Goal: Task Accomplishment & Management: Use online tool/utility

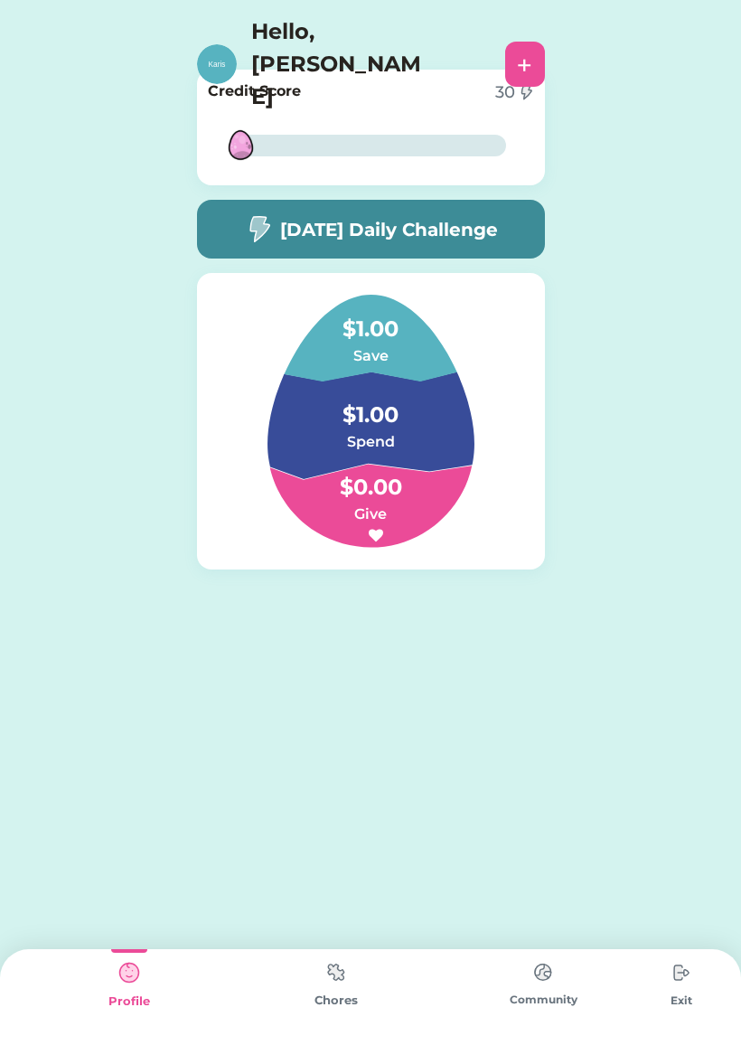
click at [334, 442] on h6 "Spend" at bounding box center [370, 442] width 181 height 22
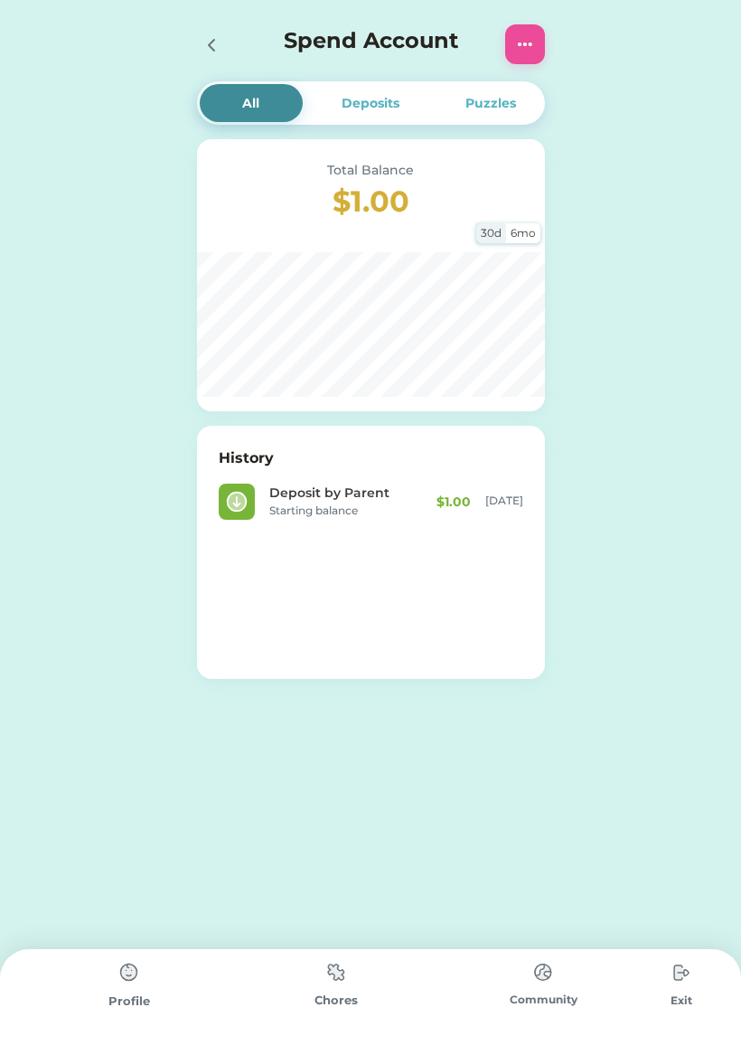
click at [514, 61] on div at bounding box center [525, 44] width 40 height 40
click at [530, 42] on img at bounding box center [525, 44] width 22 height 22
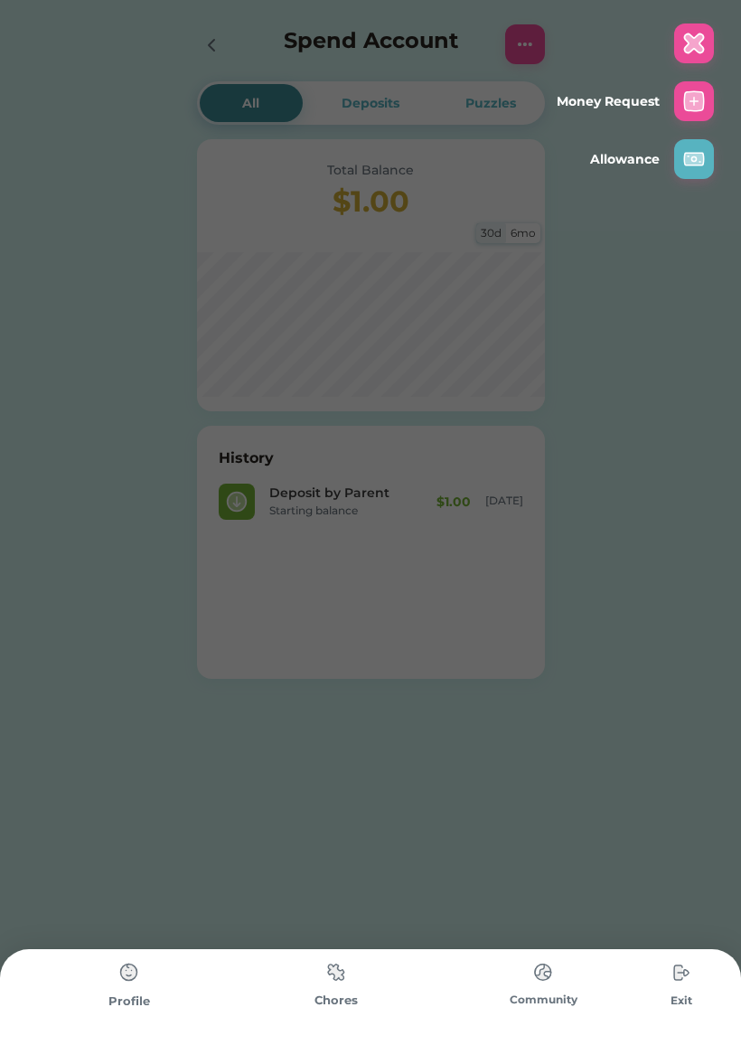
click at [697, 35] on img at bounding box center [694, 44] width 22 height 22
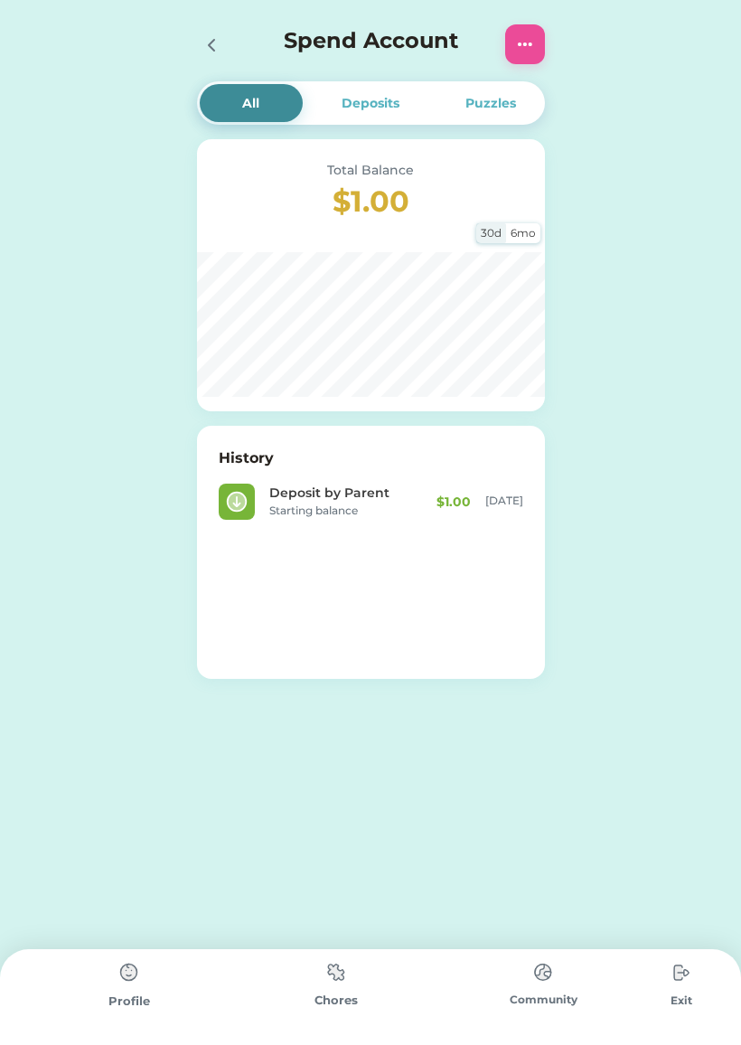
click at [217, 45] on icon at bounding box center [212, 45] width 22 height 22
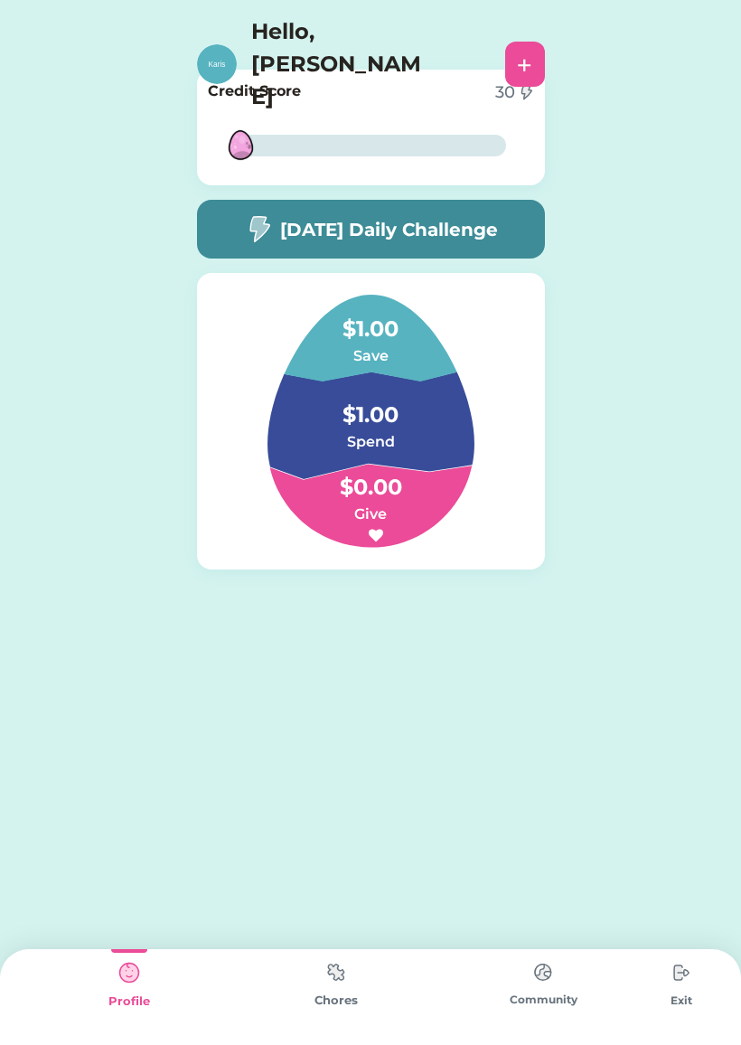
click at [391, 352] on h6 "Save" at bounding box center [370, 356] width 181 height 22
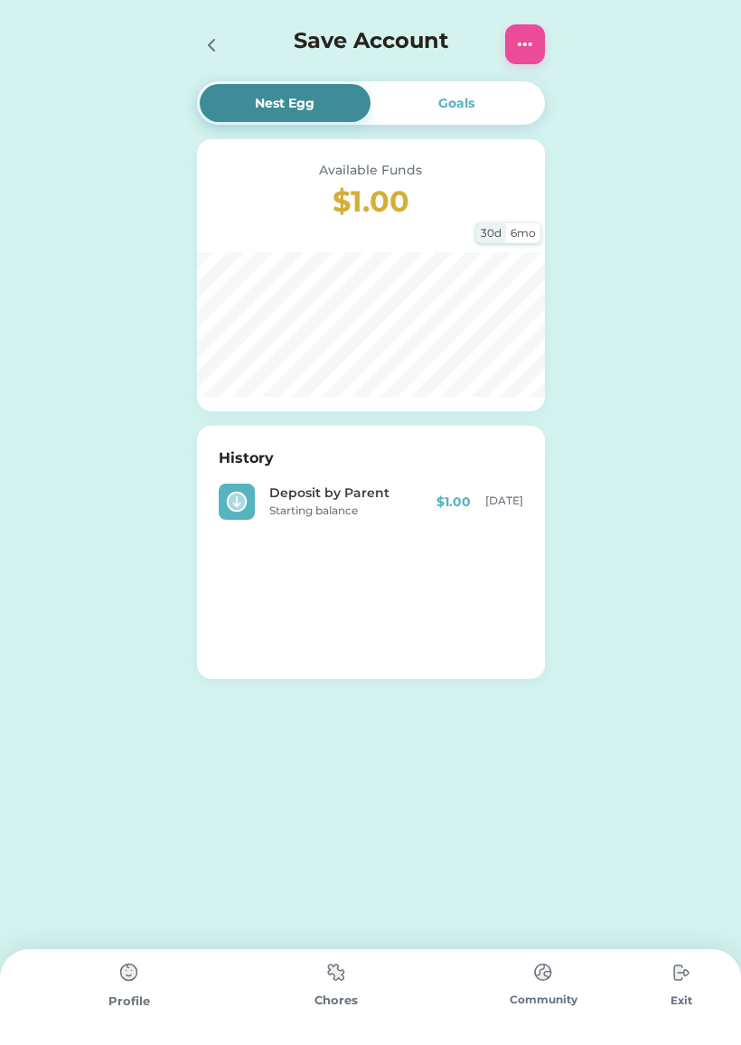
click at [473, 91] on div "Goals" at bounding box center [456, 103] width 172 height 38
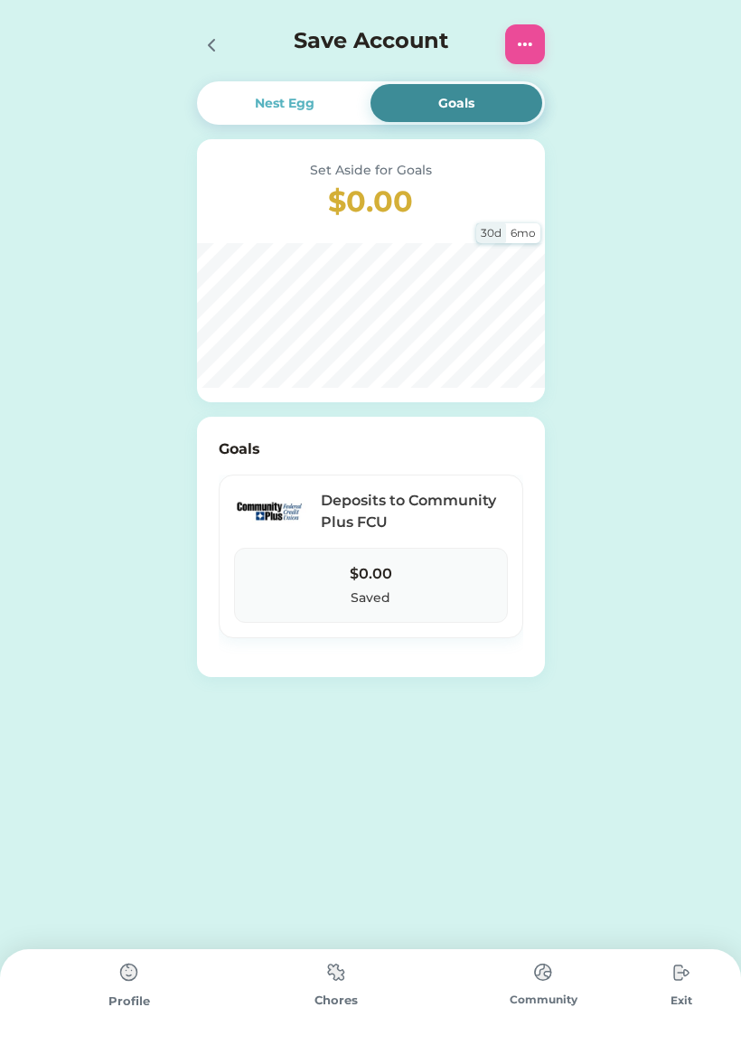
click at [526, 226] on div "6mo" at bounding box center [523, 233] width 34 height 20
click at [492, 238] on div "30d" at bounding box center [491, 233] width 30 height 20
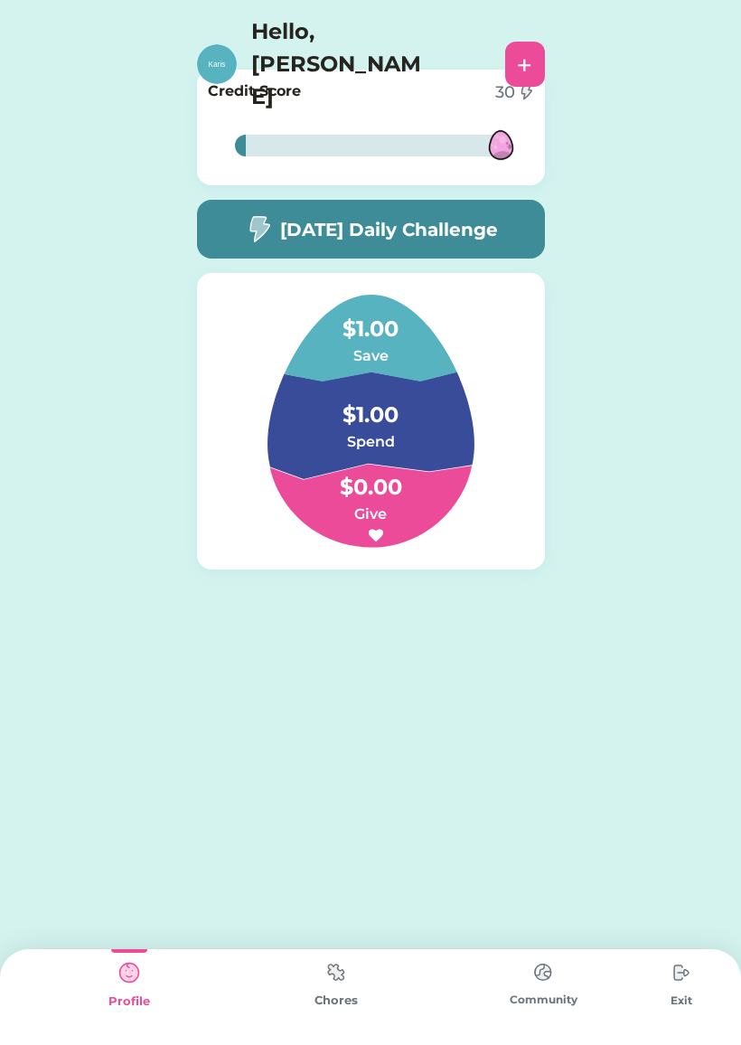
click at [325, 973] on img at bounding box center [336, 971] width 36 height 35
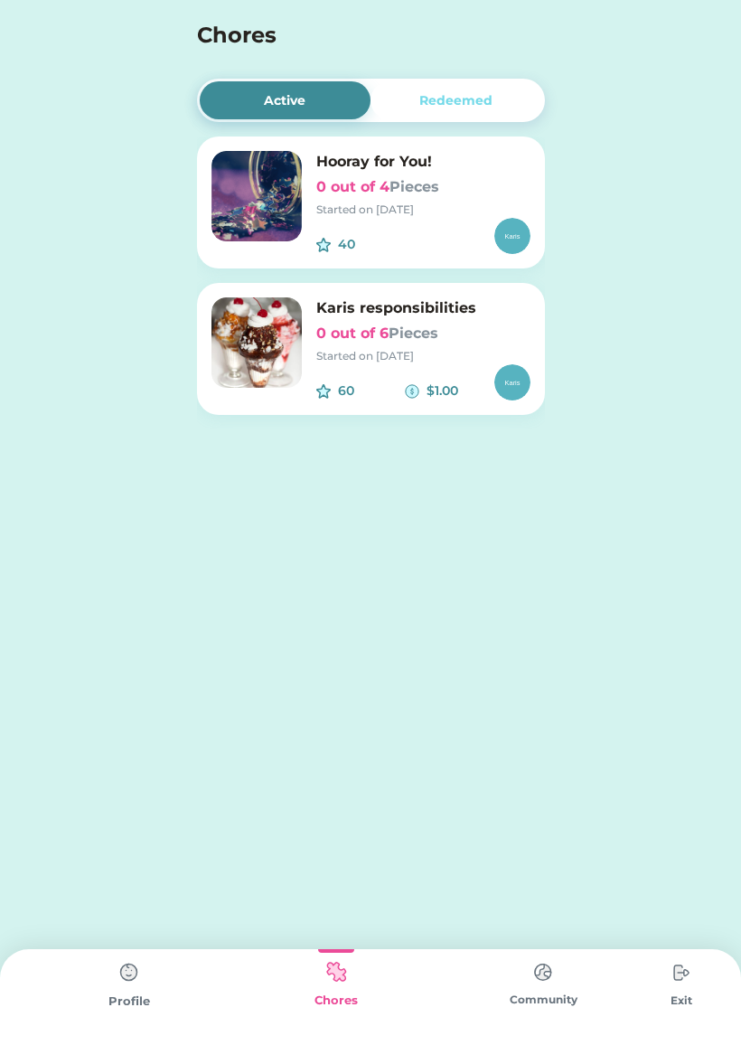
click at [393, 317] on h6 "Karis responsibilities" at bounding box center [423, 308] width 214 height 22
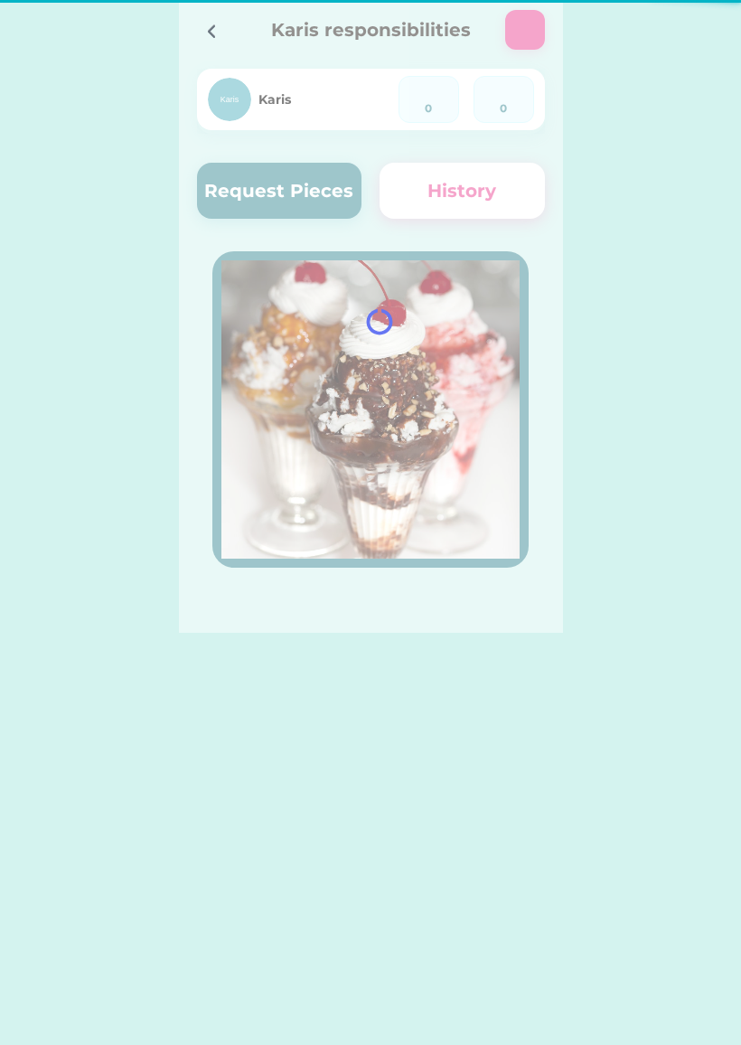
click at [390, 350] on div at bounding box center [371, 316] width 384 height 633
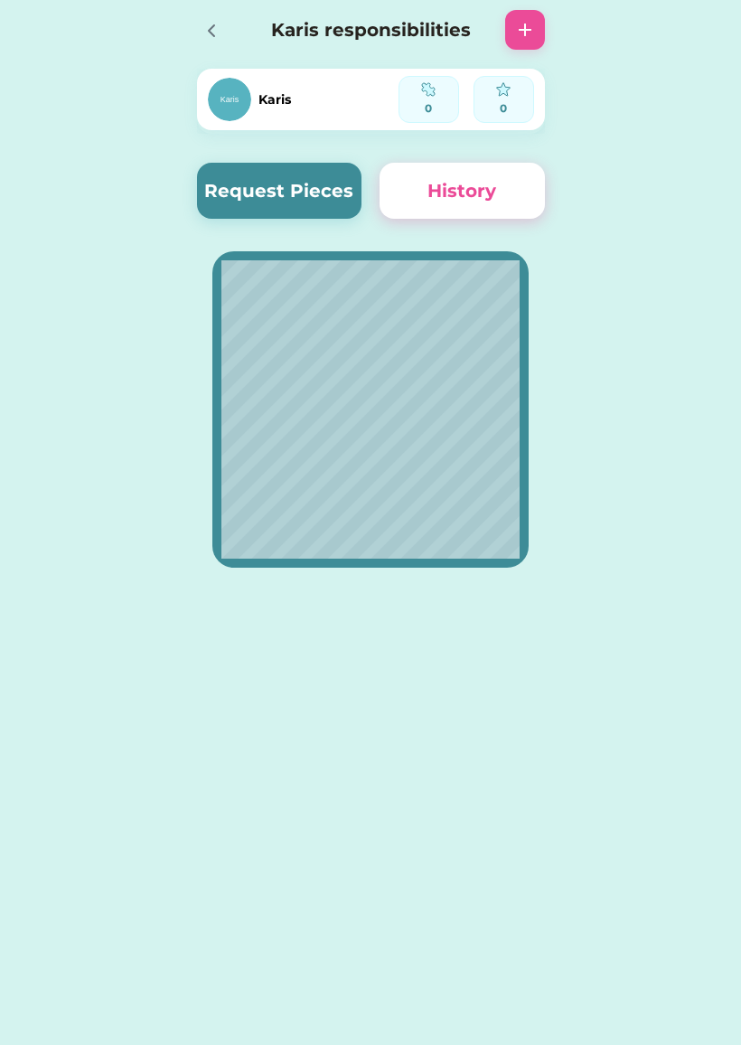
click at [252, 201] on button "Request Pieces" at bounding box center [279, 191] width 165 height 56
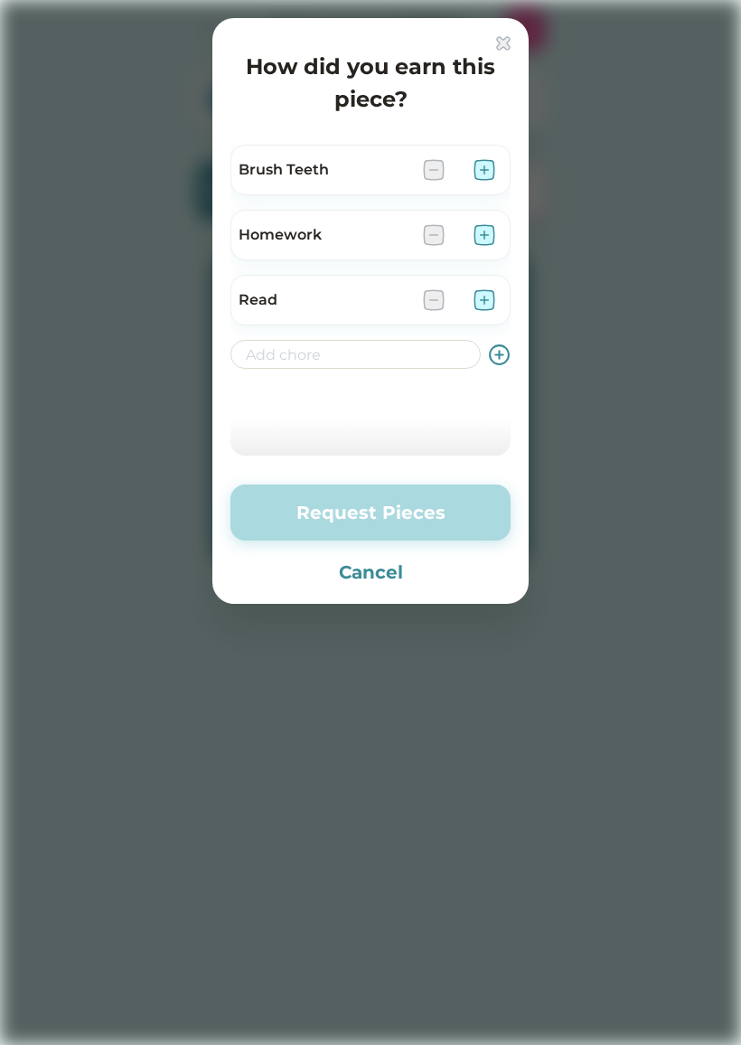
click at [484, 172] on img at bounding box center [484, 170] width 22 height 22
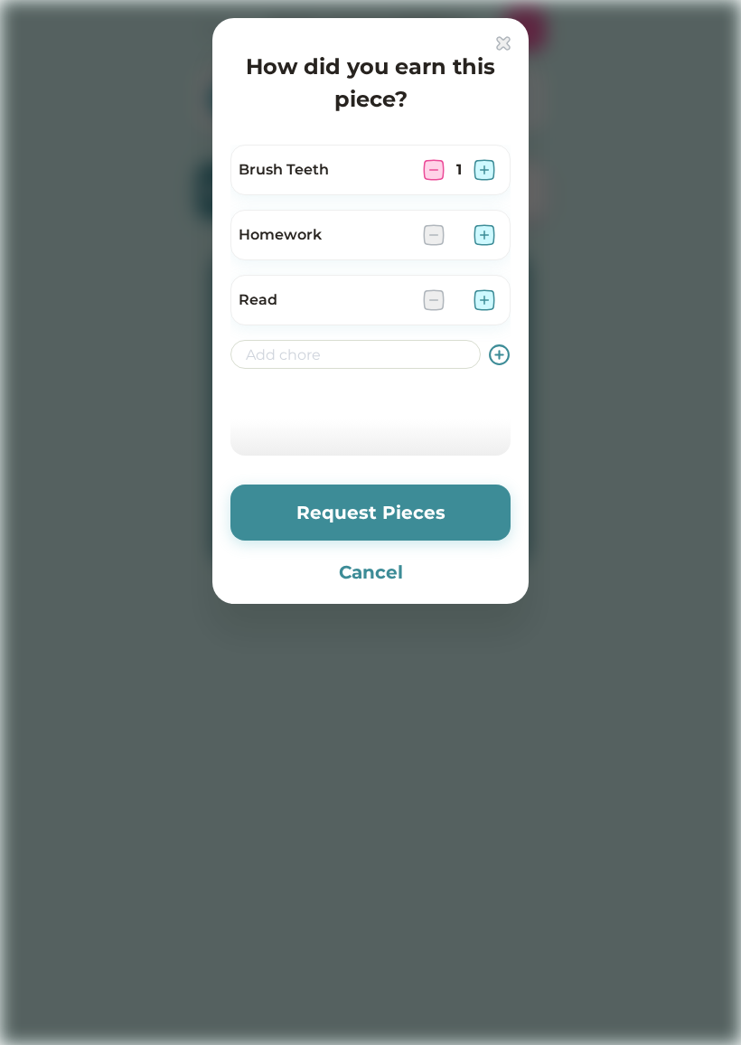
click at [486, 241] on img at bounding box center [484, 235] width 22 height 22
click at [478, 306] on img at bounding box center [484, 300] width 22 height 22
click at [442, 513] on button "Request Pieces" at bounding box center [370, 512] width 280 height 56
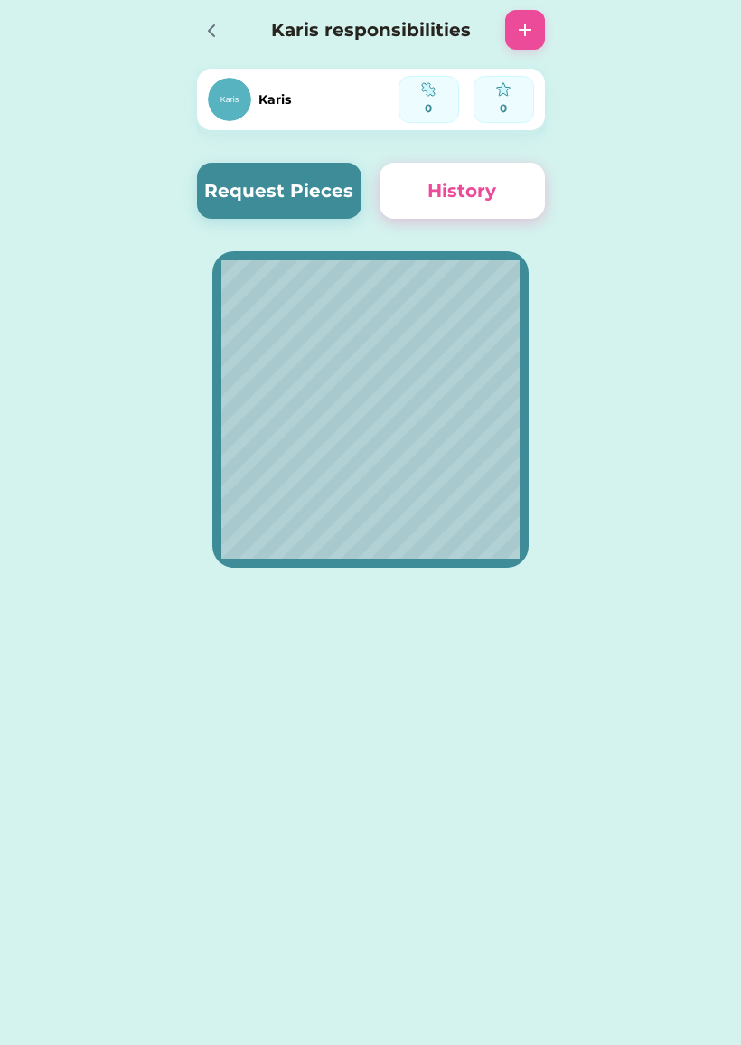
click at [224, 33] on div at bounding box center [217, 30] width 40 height 40
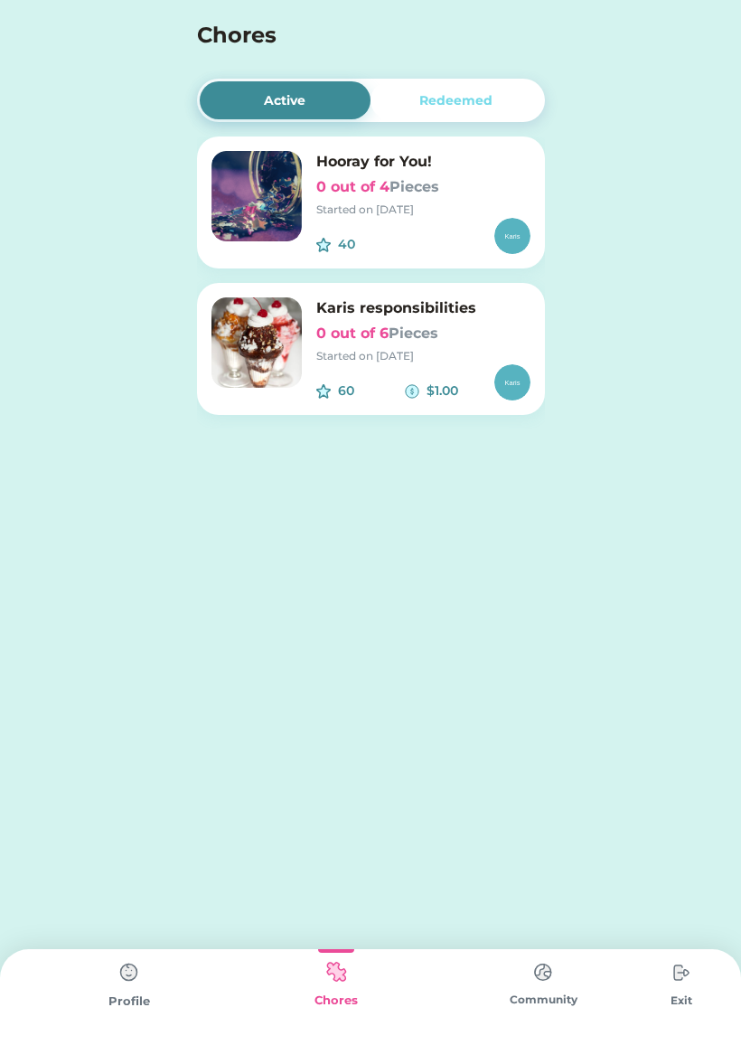
click at [124, 987] on img at bounding box center [129, 972] width 36 height 36
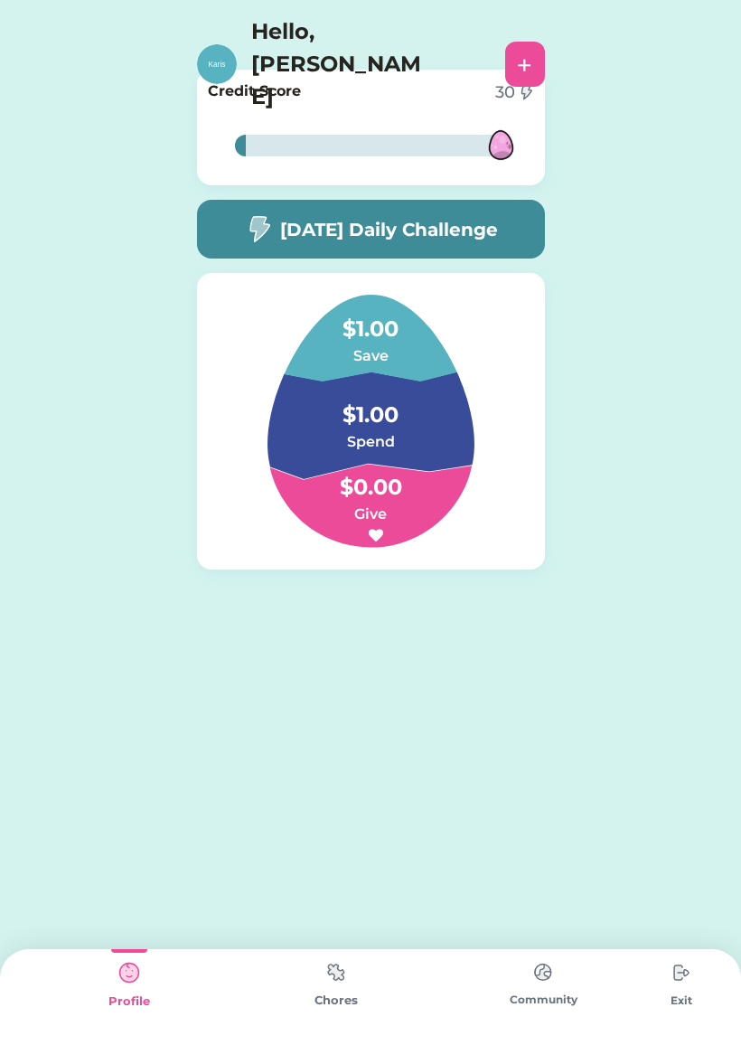
click at [494, 234] on h5 "[DATE] Daily Challenge" at bounding box center [389, 229] width 218 height 27
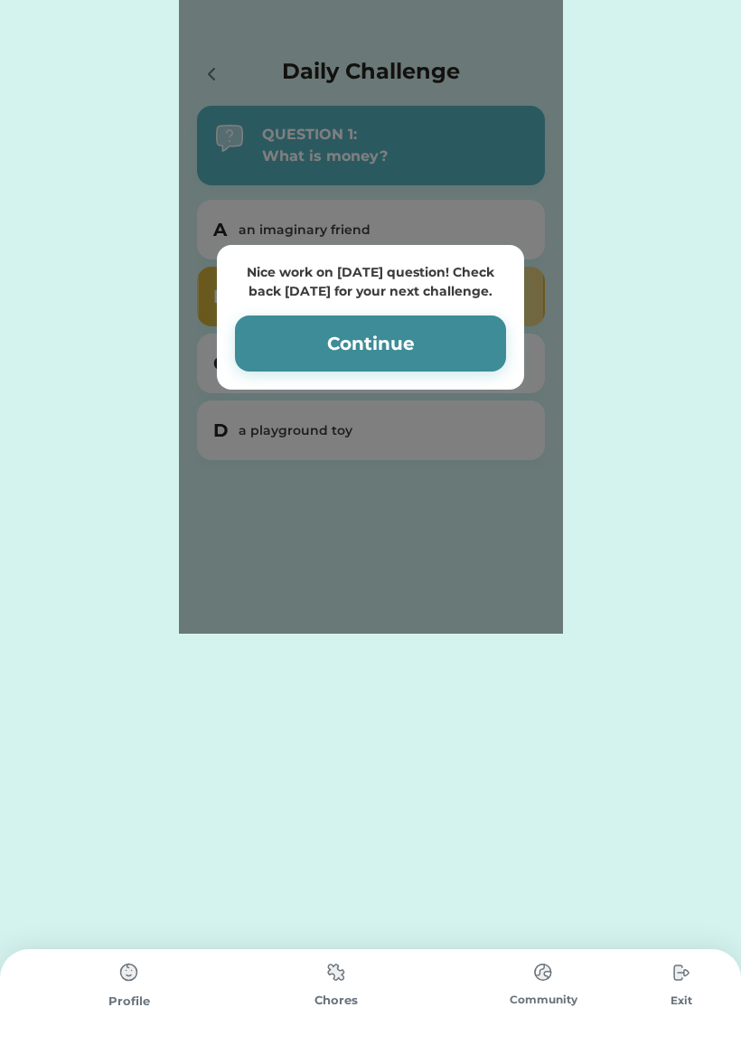
click at [525, 323] on div "Nice work on [DATE] question! Check back [DATE] for your next challenge. Contin…" at bounding box center [371, 316] width 384 height 633
click at [466, 345] on button "Continue" at bounding box center [370, 343] width 271 height 56
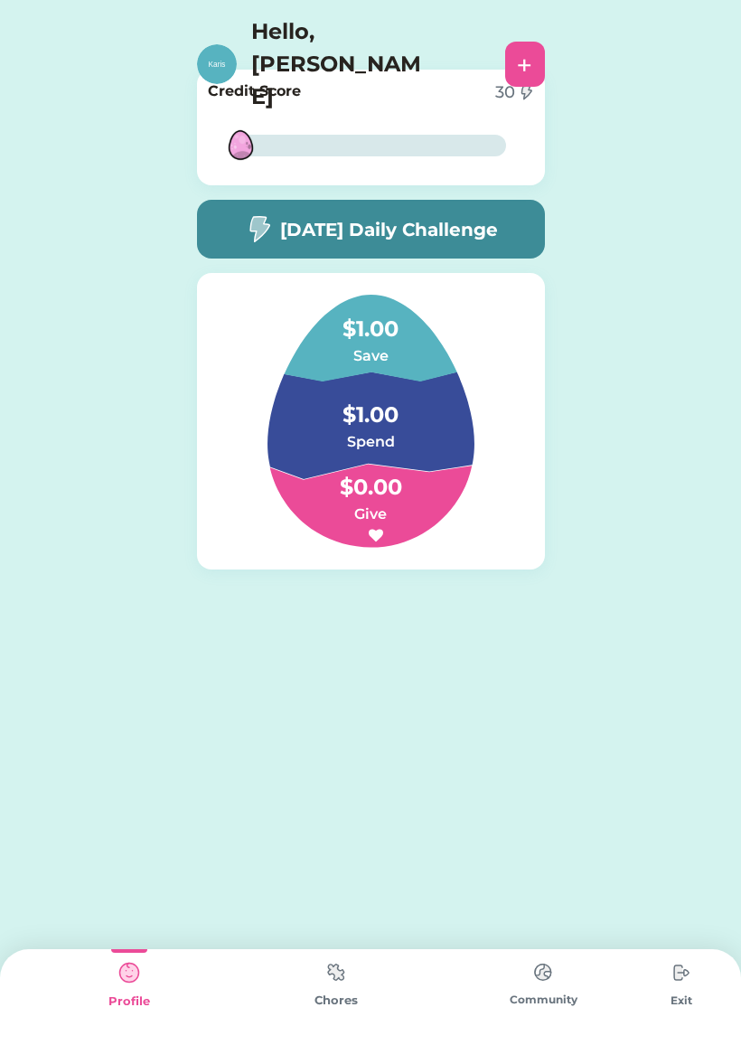
click at [416, 361] on h6 "Save" at bounding box center [370, 356] width 181 height 22
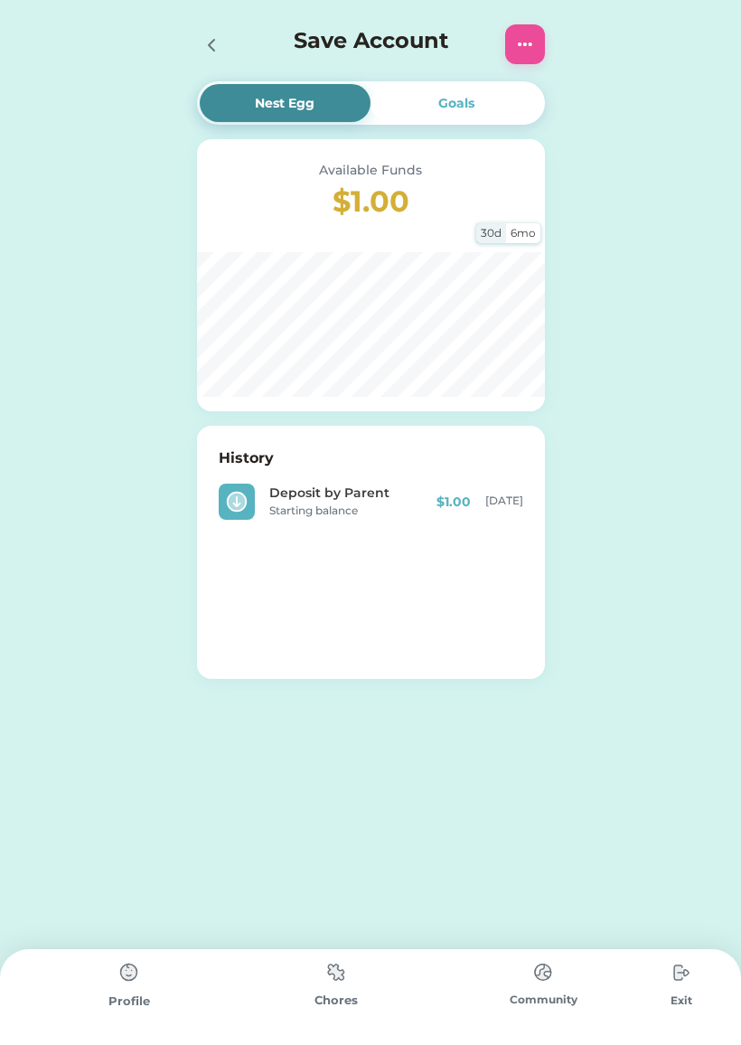
click at [211, 20] on div "Save Account" at bounding box center [371, 44] width 384 height 58
click at [228, 26] on div at bounding box center [217, 44] width 40 height 40
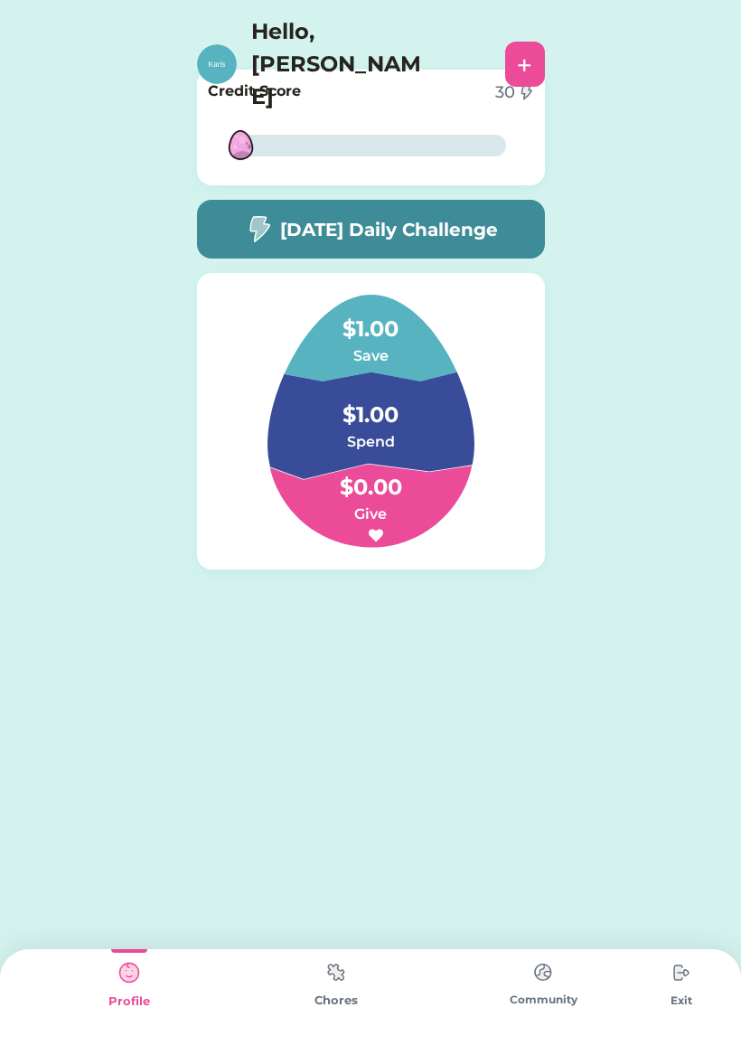
click at [216, 44] on img at bounding box center [217, 64] width 40 height 40
click at [332, 989] on img at bounding box center [336, 971] width 36 height 35
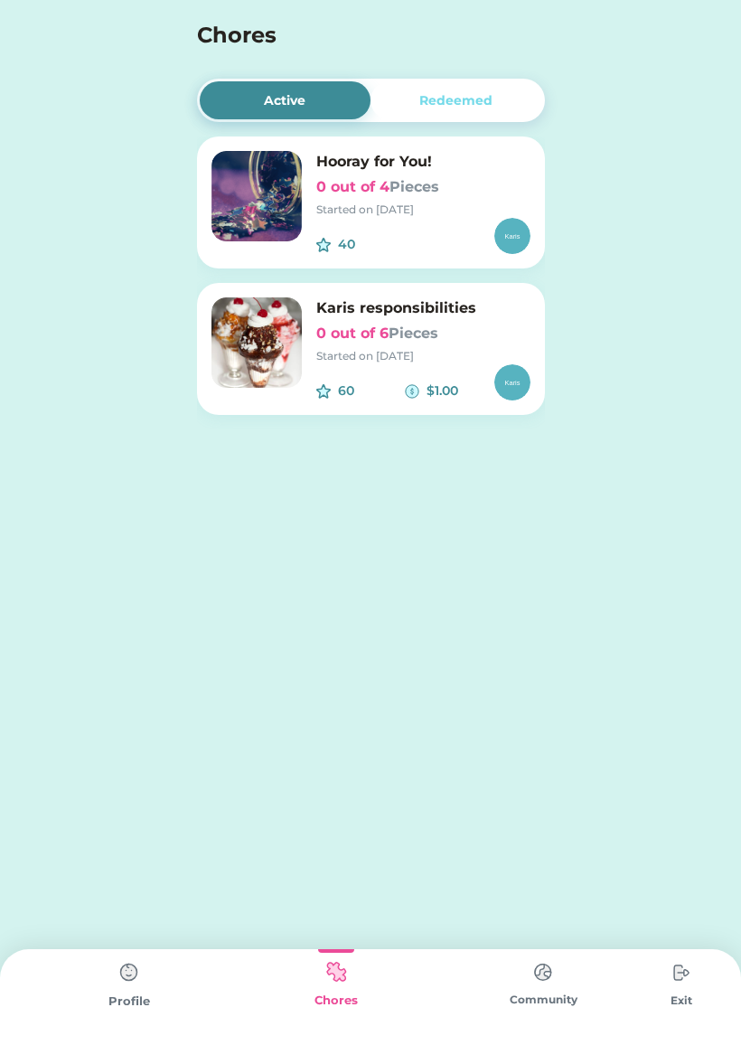
click at [460, 325] on h6 "0 out of 6 Pieces" at bounding box center [423, 334] width 214 height 22
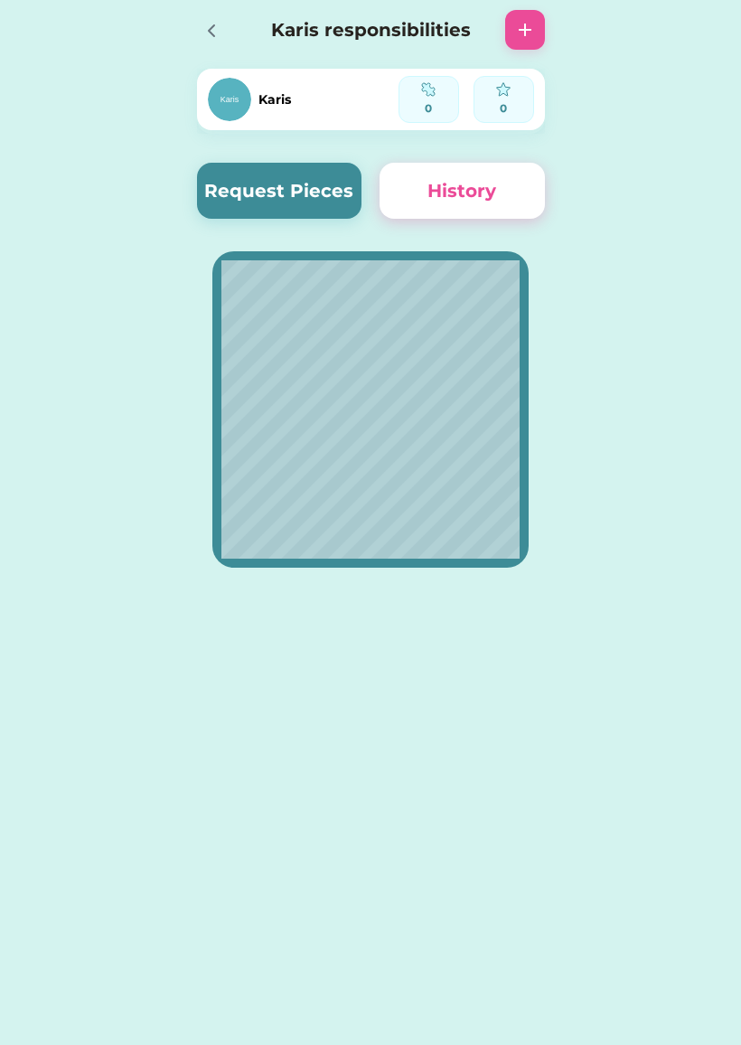
click at [316, 197] on button "Request Pieces" at bounding box center [279, 191] width 165 height 56
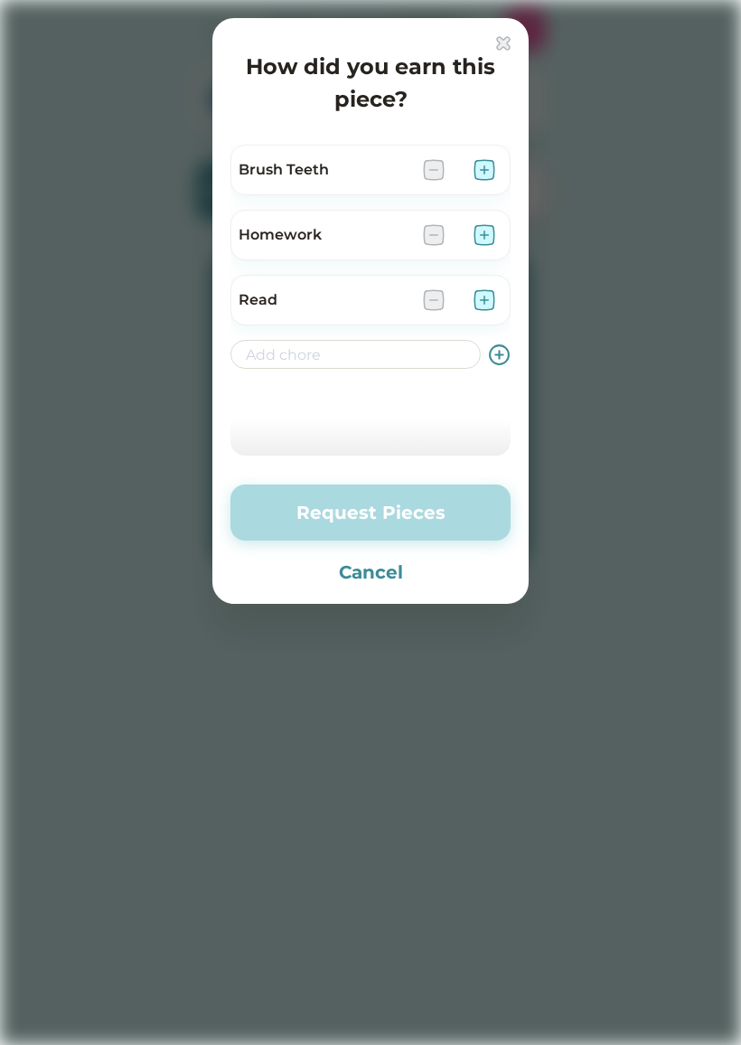
click at [498, 38] on img at bounding box center [503, 43] width 14 height 14
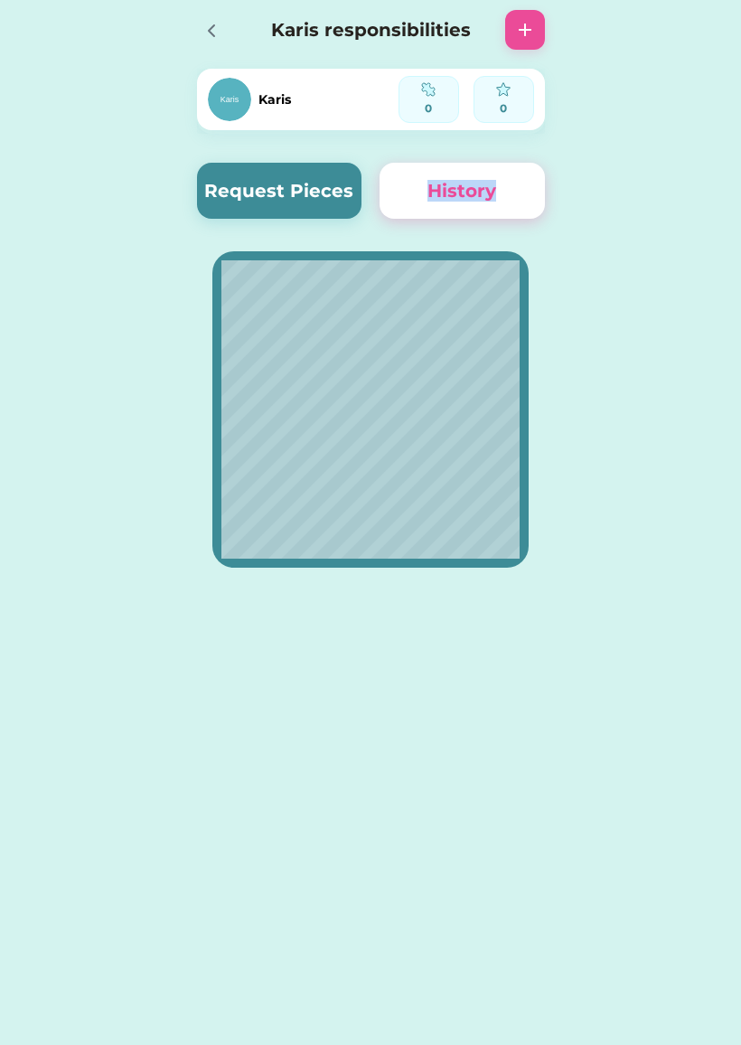
click at [653, 316] on div "Active Redeemed Hooray for You! 0 out of 4 Pieces Started on [DATE] 40 $ Karis …" at bounding box center [370, 316] width 741 height 633
click at [493, 184] on button "History" at bounding box center [462, 191] width 165 height 56
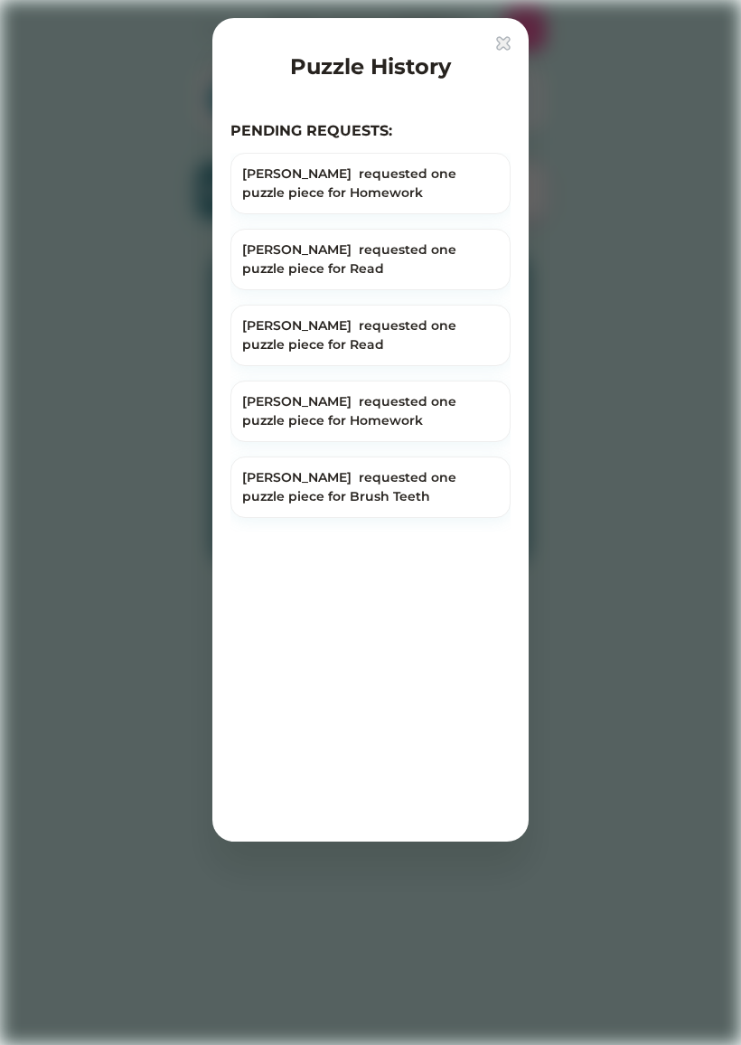
click at [499, 31] on div "Puzzle History PENDING REQUESTS: [PERSON_NAME] requested one puzzle piece for H…" at bounding box center [370, 429] width 316 height 823
click at [494, 33] on div "Puzzle History PENDING REQUESTS: [PERSON_NAME] requested one puzzle piece for H…" at bounding box center [370, 429] width 316 height 823
click at [504, 40] on img at bounding box center [503, 43] width 14 height 14
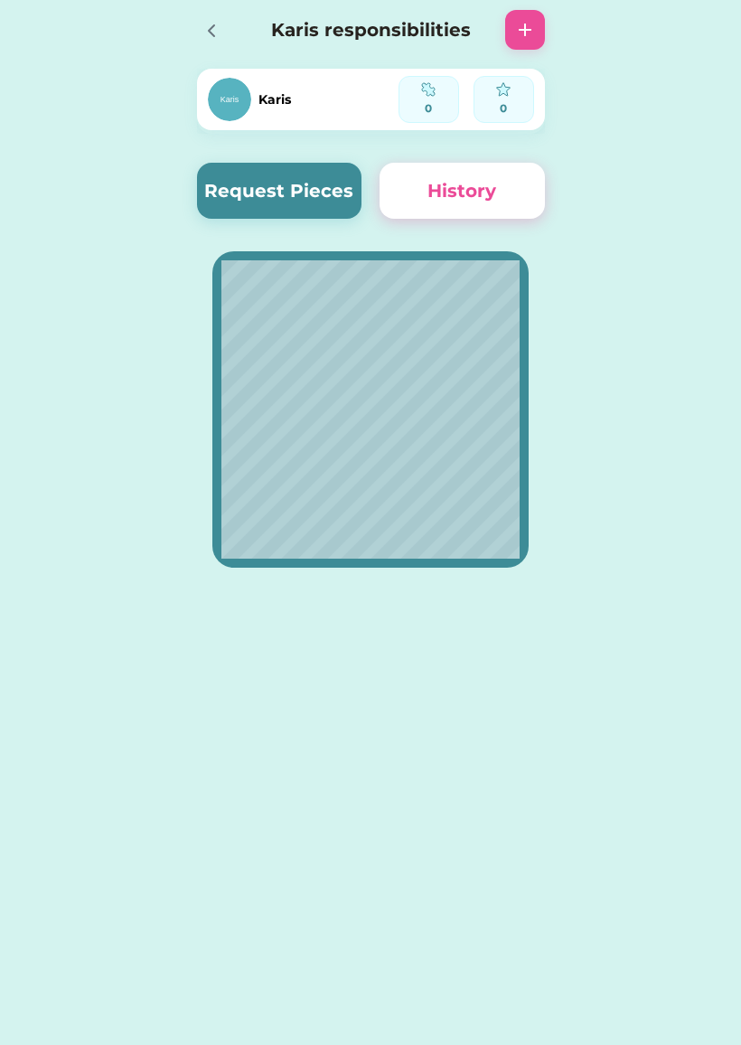
click at [207, 32] on icon at bounding box center [212, 31] width 22 height 22
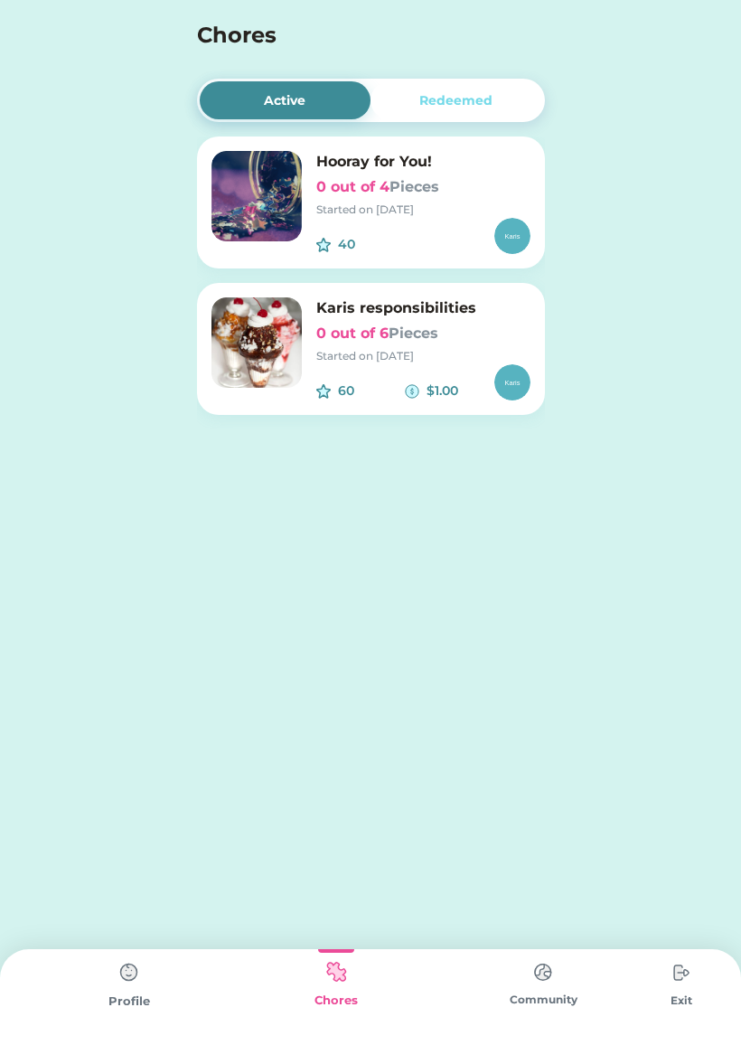
click at [390, 202] on div "Started on [DATE]" at bounding box center [423, 210] width 214 height 16
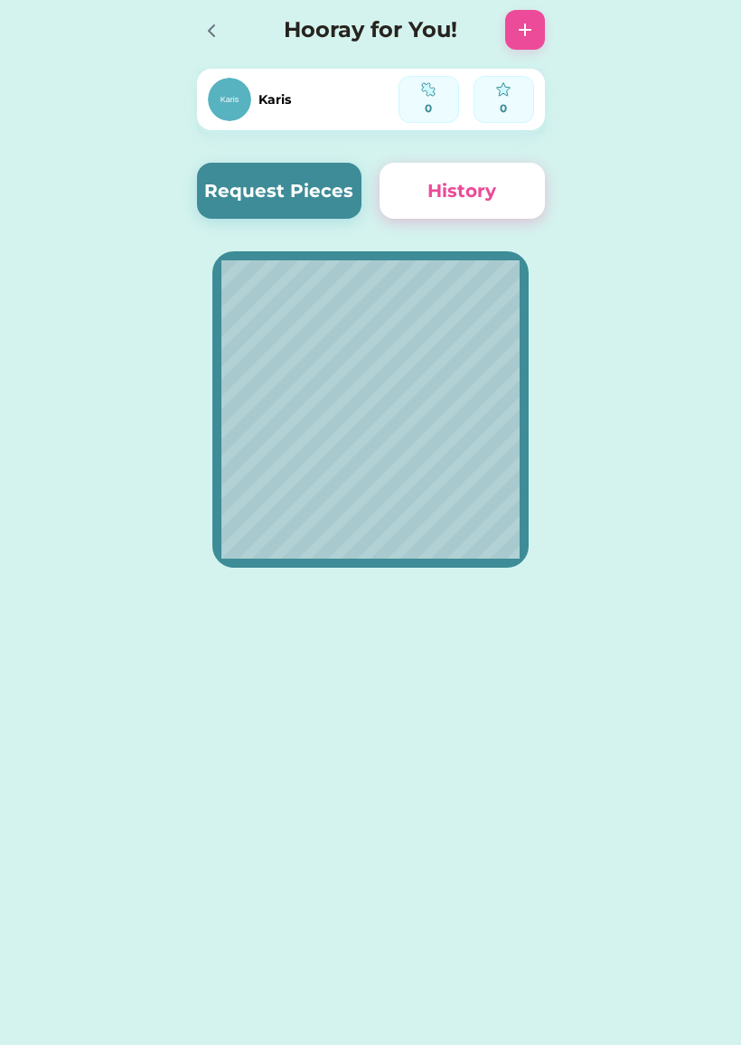
click at [291, 199] on button "Request Pieces" at bounding box center [279, 191] width 165 height 56
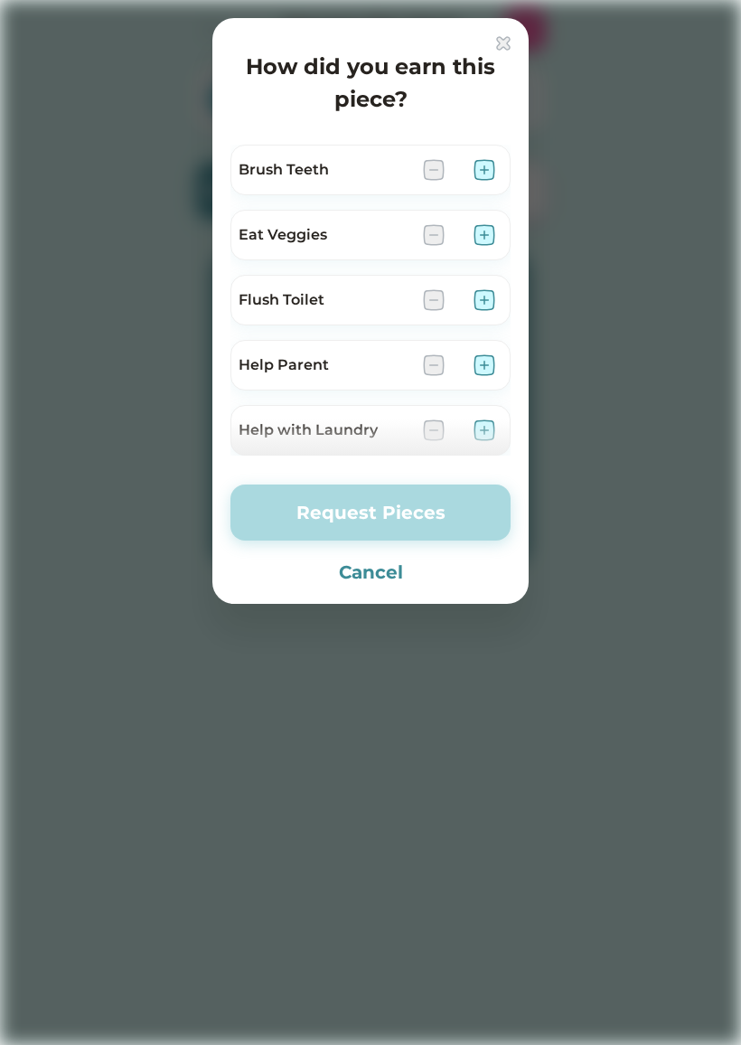
click at [480, 152] on div "Brush Teeth" at bounding box center [370, 170] width 280 height 51
click at [479, 167] on img at bounding box center [484, 170] width 22 height 22
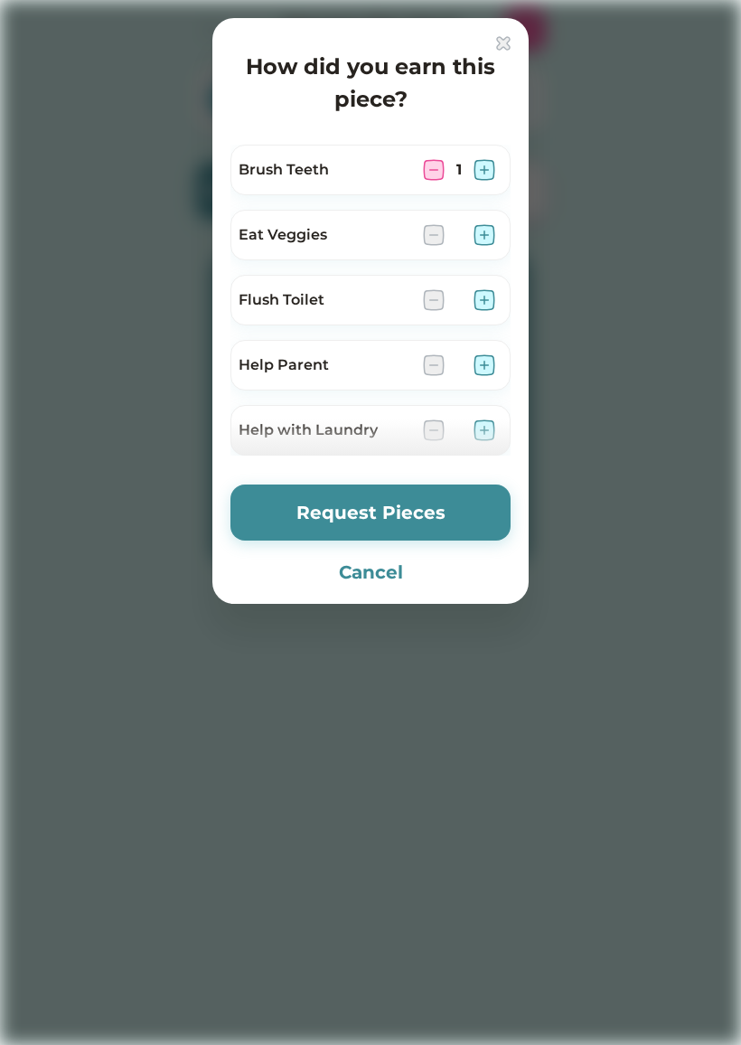
click at [479, 291] on img at bounding box center [484, 300] width 22 height 22
click at [491, 360] on img at bounding box center [484, 365] width 22 height 22
click at [488, 354] on img at bounding box center [484, 365] width 22 height 22
click at [488, 369] on img at bounding box center [484, 365] width 22 height 22
click at [492, 356] on img at bounding box center [484, 365] width 22 height 22
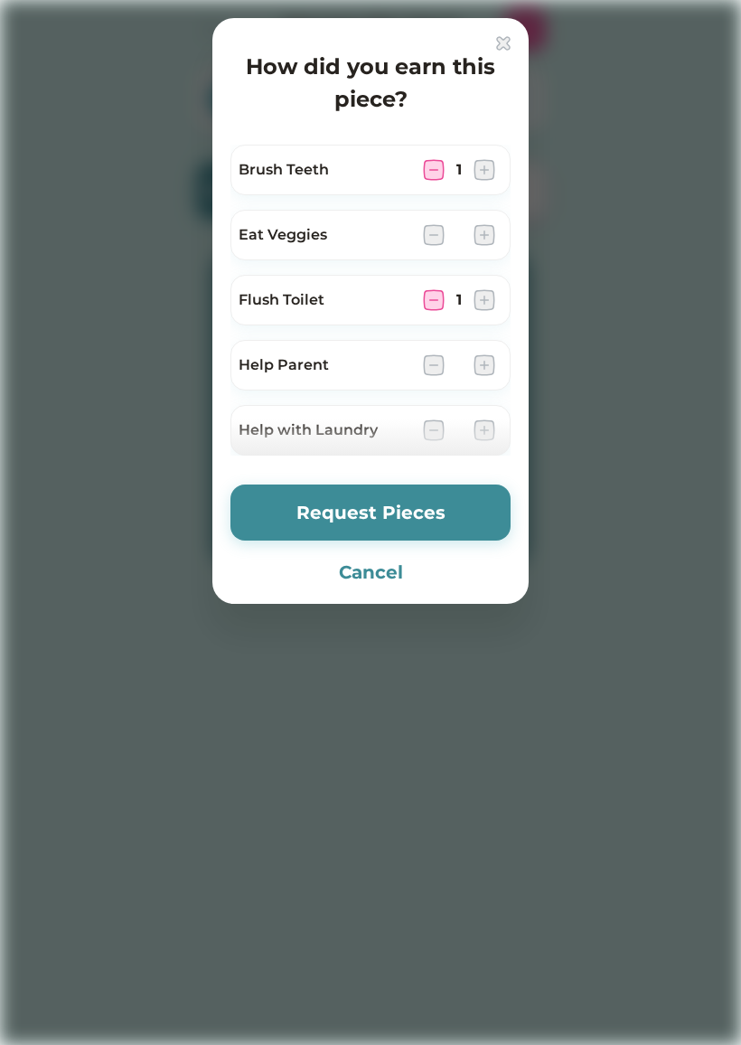
click at [389, 585] on button "Cancel" at bounding box center [370, 571] width 280 height 27
